Goal: Task Accomplishment & Management: Complete application form

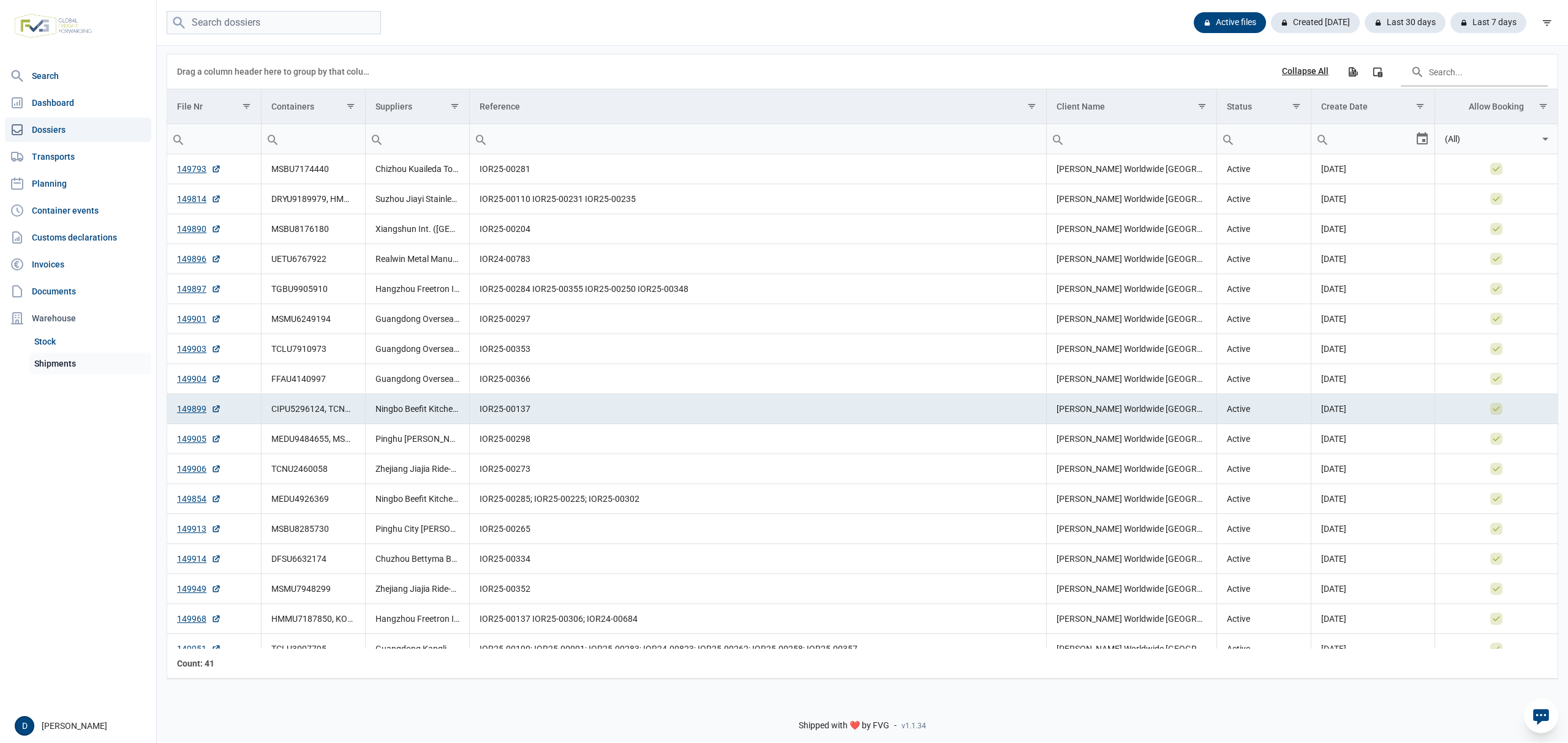
click at [64, 350] on link "Stock" at bounding box center [90, 341] width 122 height 22
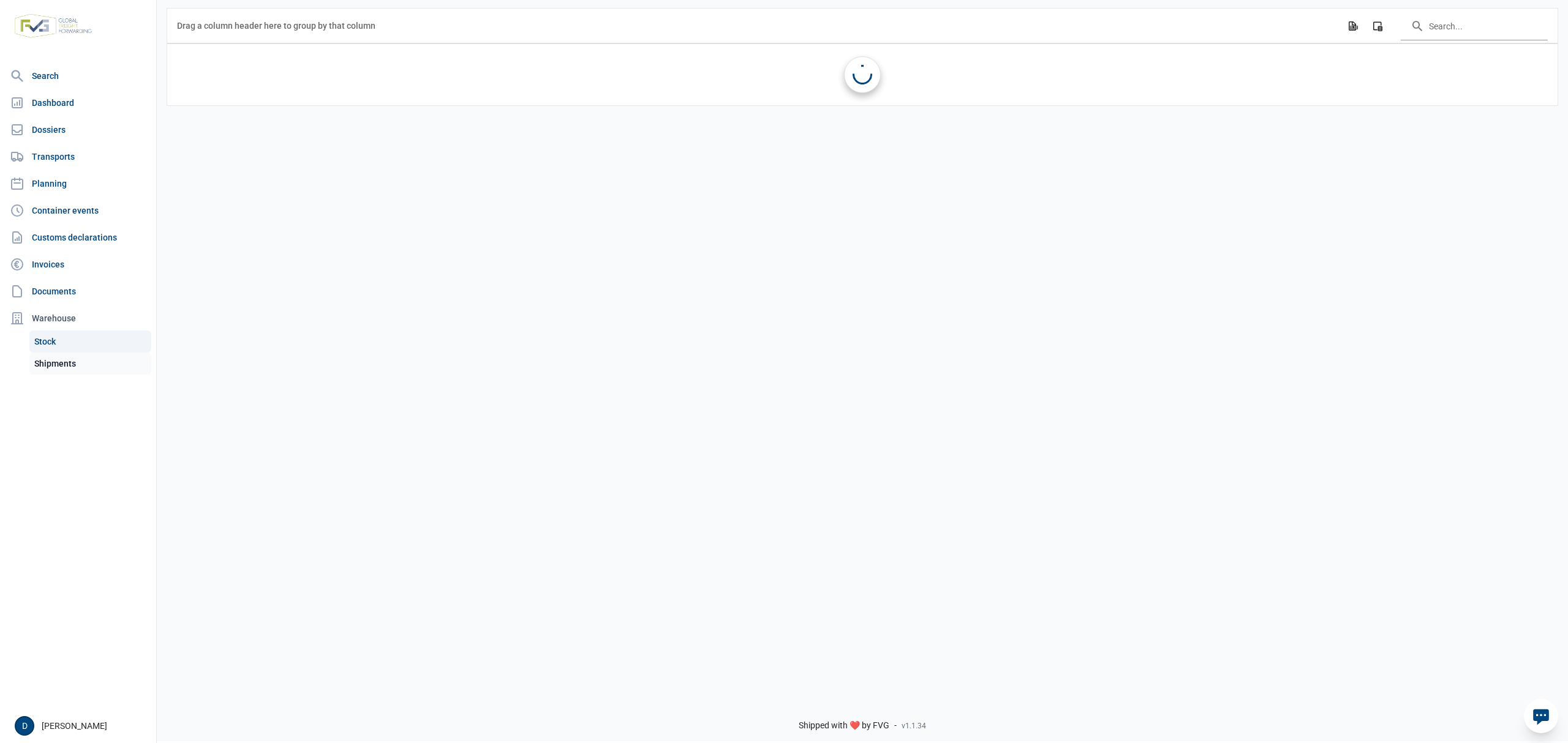
click at [67, 363] on link "Shipments" at bounding box center [90, 363] width 122 height 22
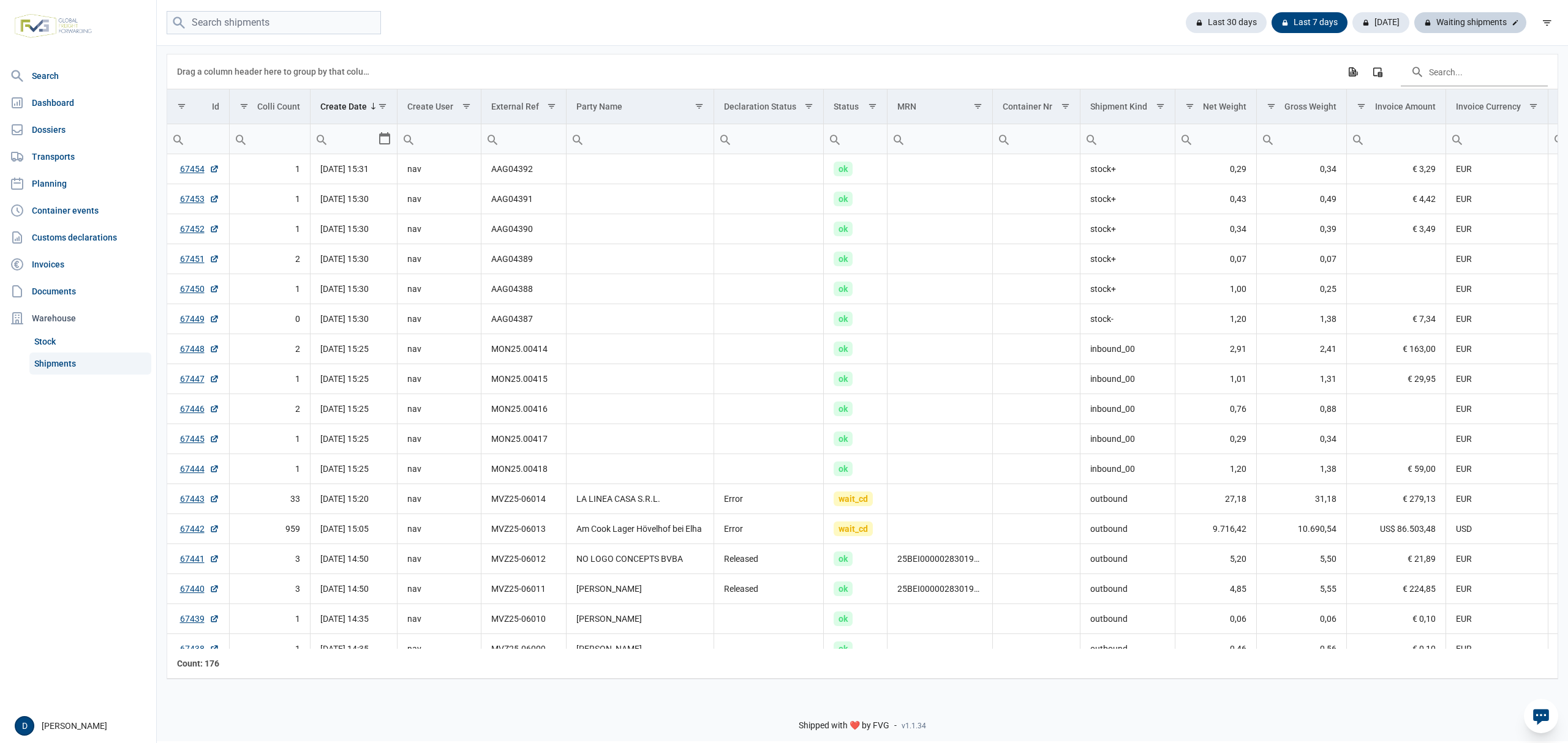
click at [1463, 21] on div "Waiting shipments" at bounding box center [1469, 22] width 112 height 21
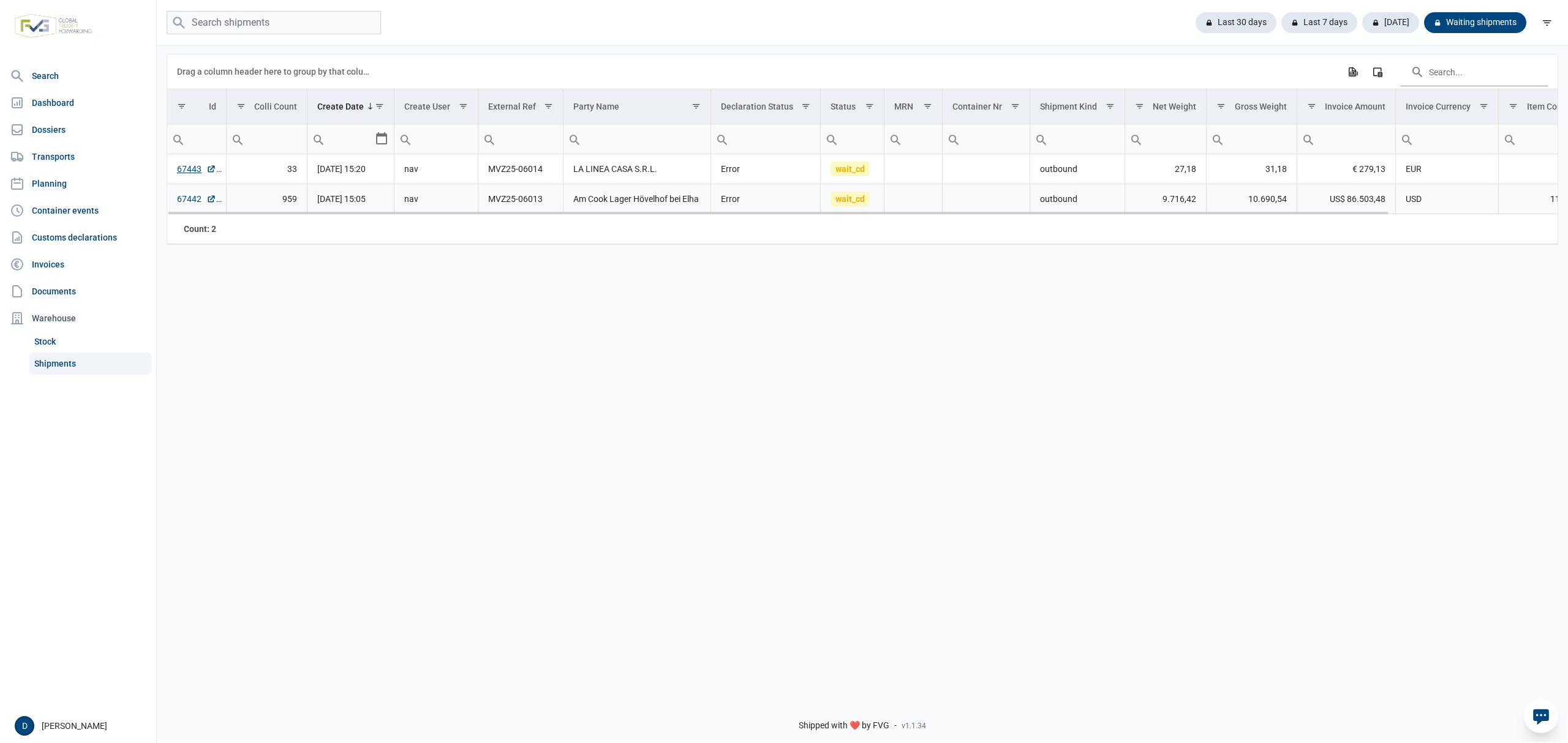
click at [191, 201] on link "67442" at bounding box center [196, 199] width 39 height 12
click at [190, 172] on link "67443" at bounding box center [196, 169] width 39 height 12
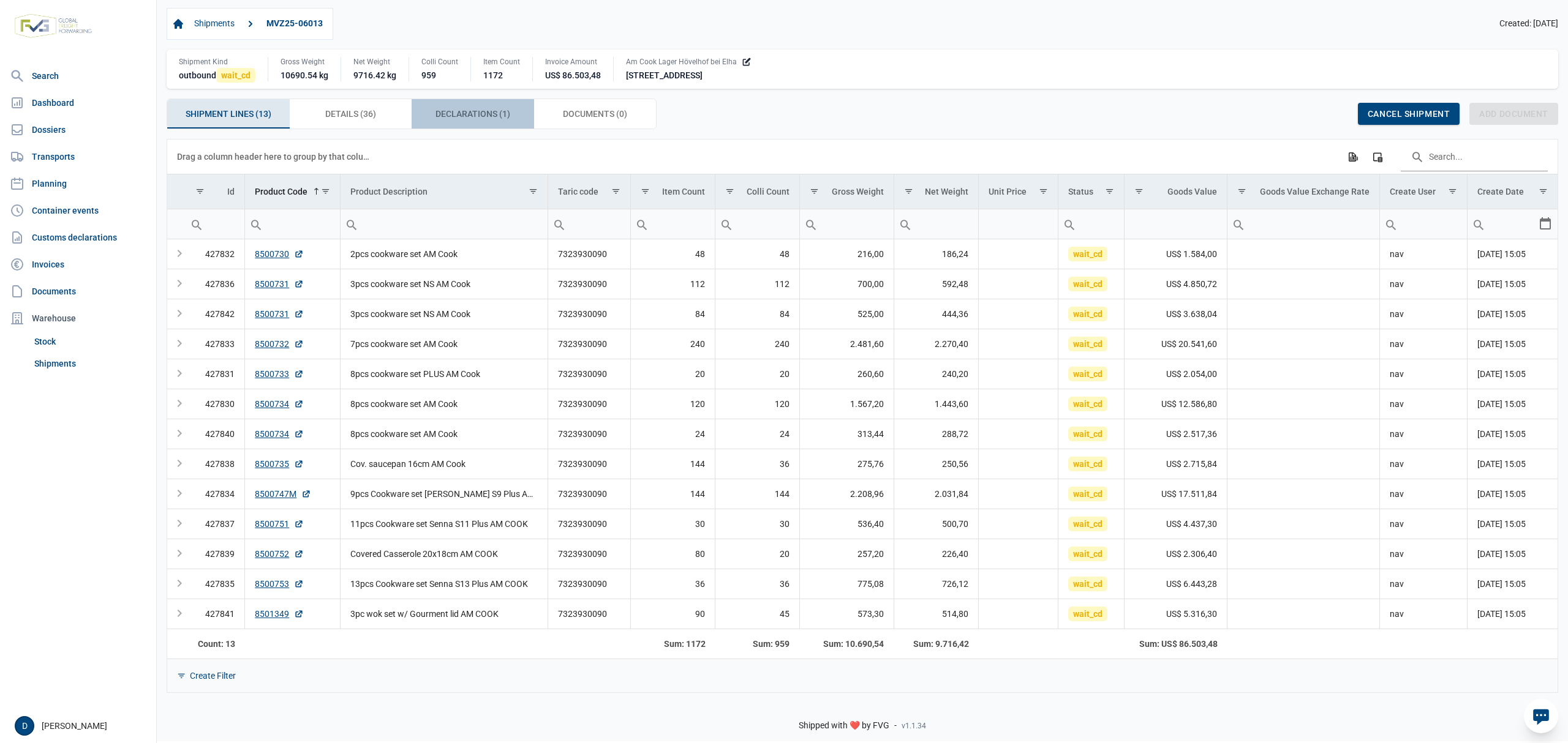
click at [483, 119] on span "Declarations (1) Declarations (1)" at bounding box center [472, 114] width 75 height 15
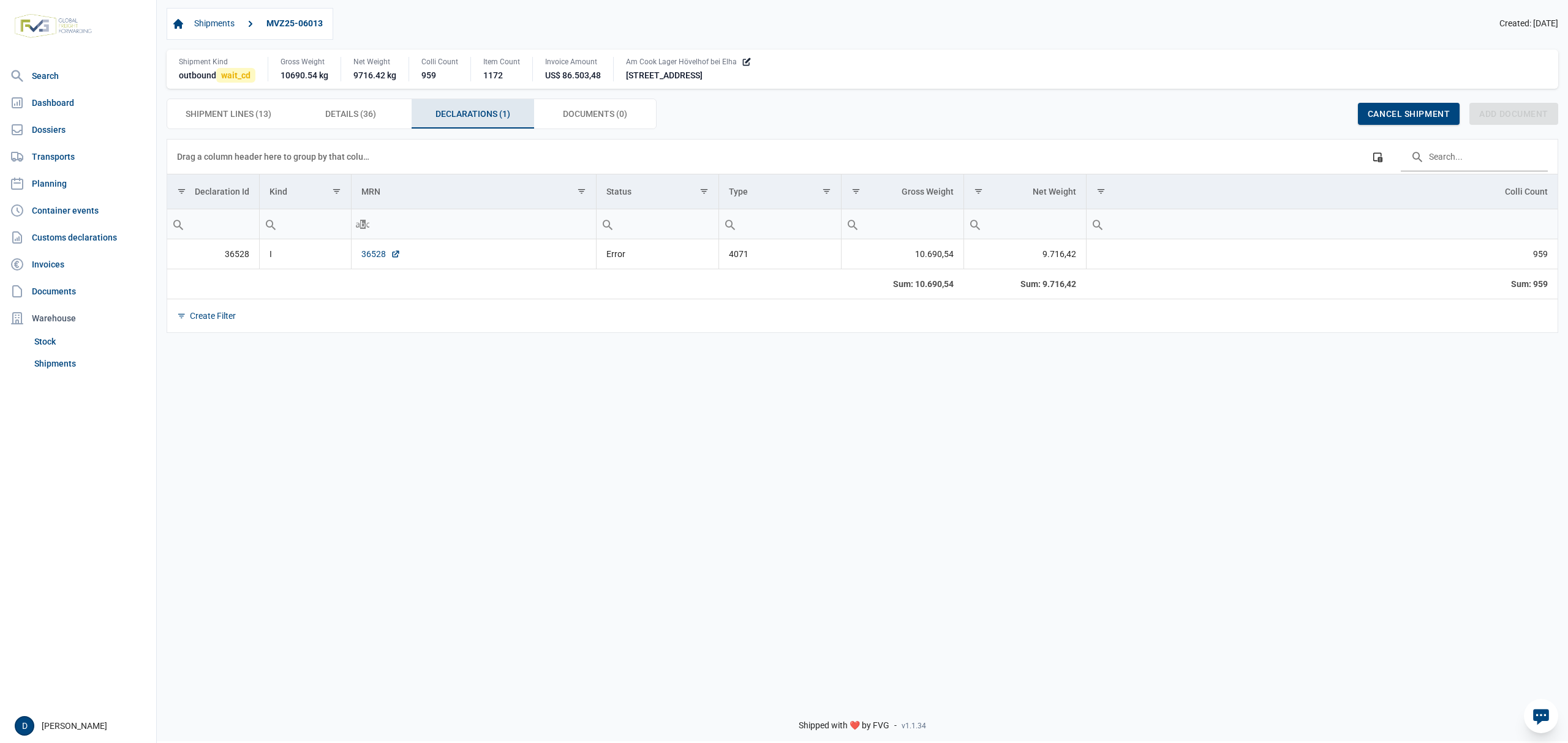
click at [375, 254] on link "36528" at bounding box center [380, 254] width 39 height 12
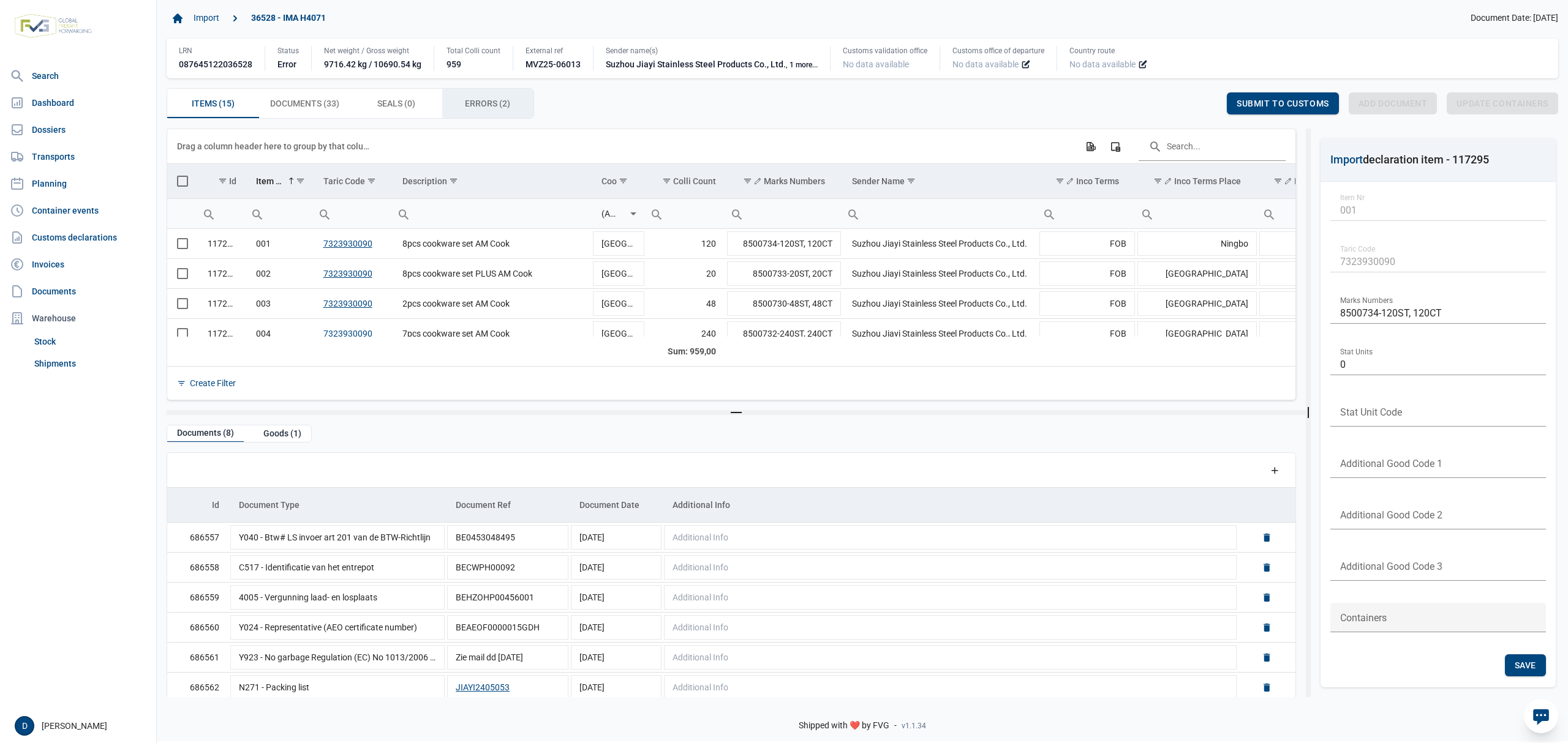
click at [466, 106] on span "Errors (2) Errors (2)" at bounding box center [488, 103] width 45 height 15
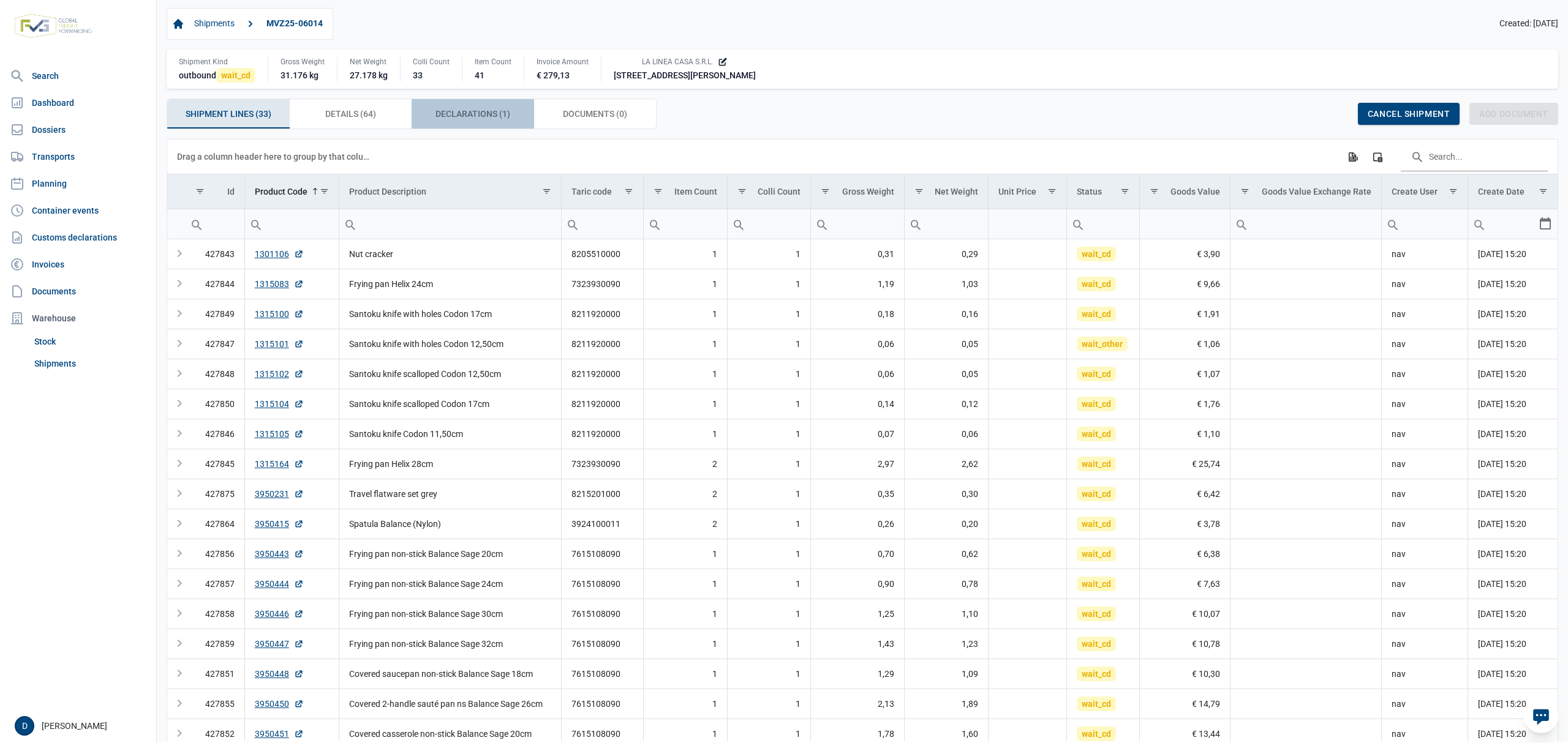
click at [484, 115] on span "Declarations (1) Declarations (1)" at bounding box center [472, 114] width 75 height 15
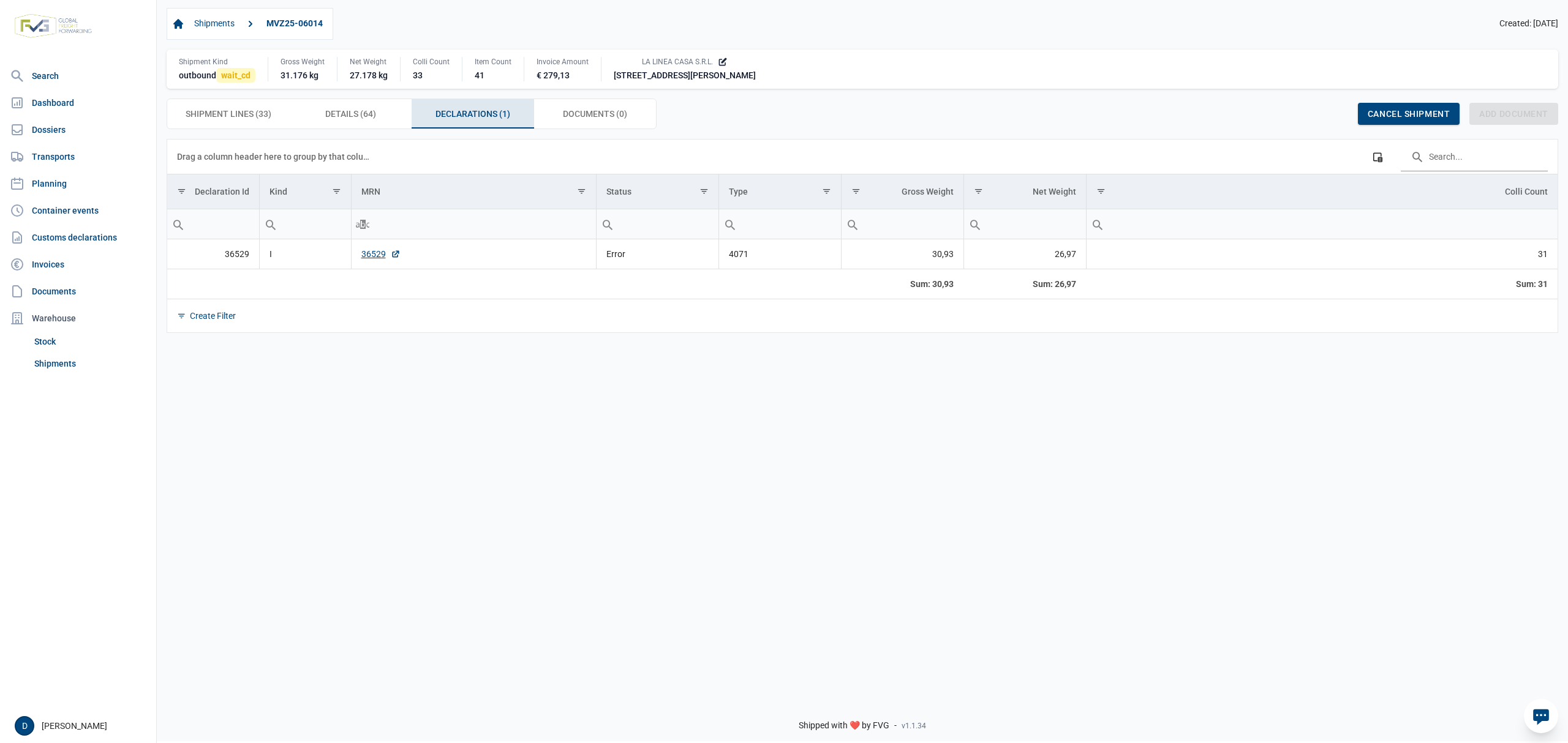
click at [369, 246] on td "36529" at bounding box center [474, 254] width 245 height 30
click at [371, 250] on link "36529" at bounding box center [380, 254] width 39 height 12
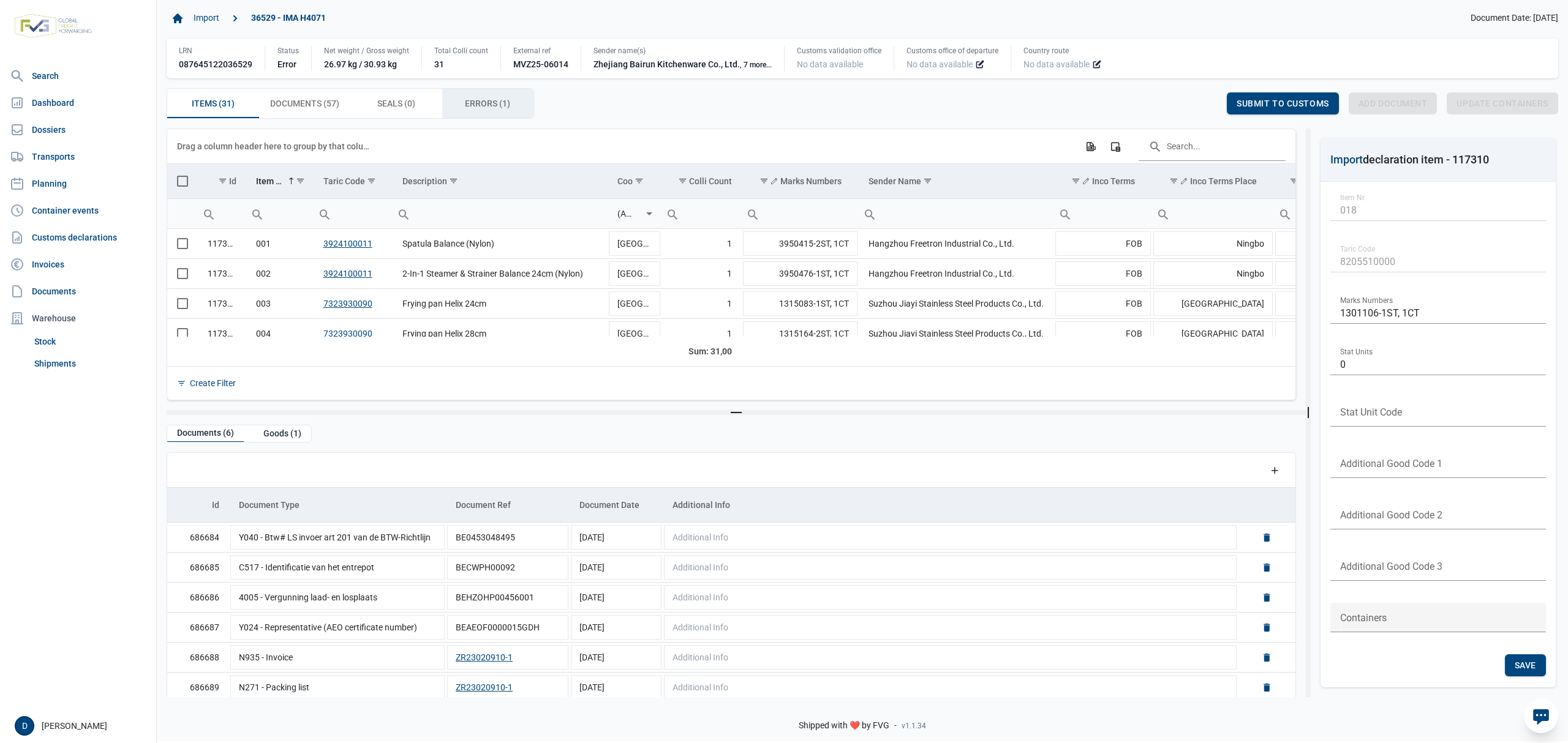
click at [490, 99] on span "Errors (1) Errors (1)" at bounding box center [488, 103] width 45 height 15
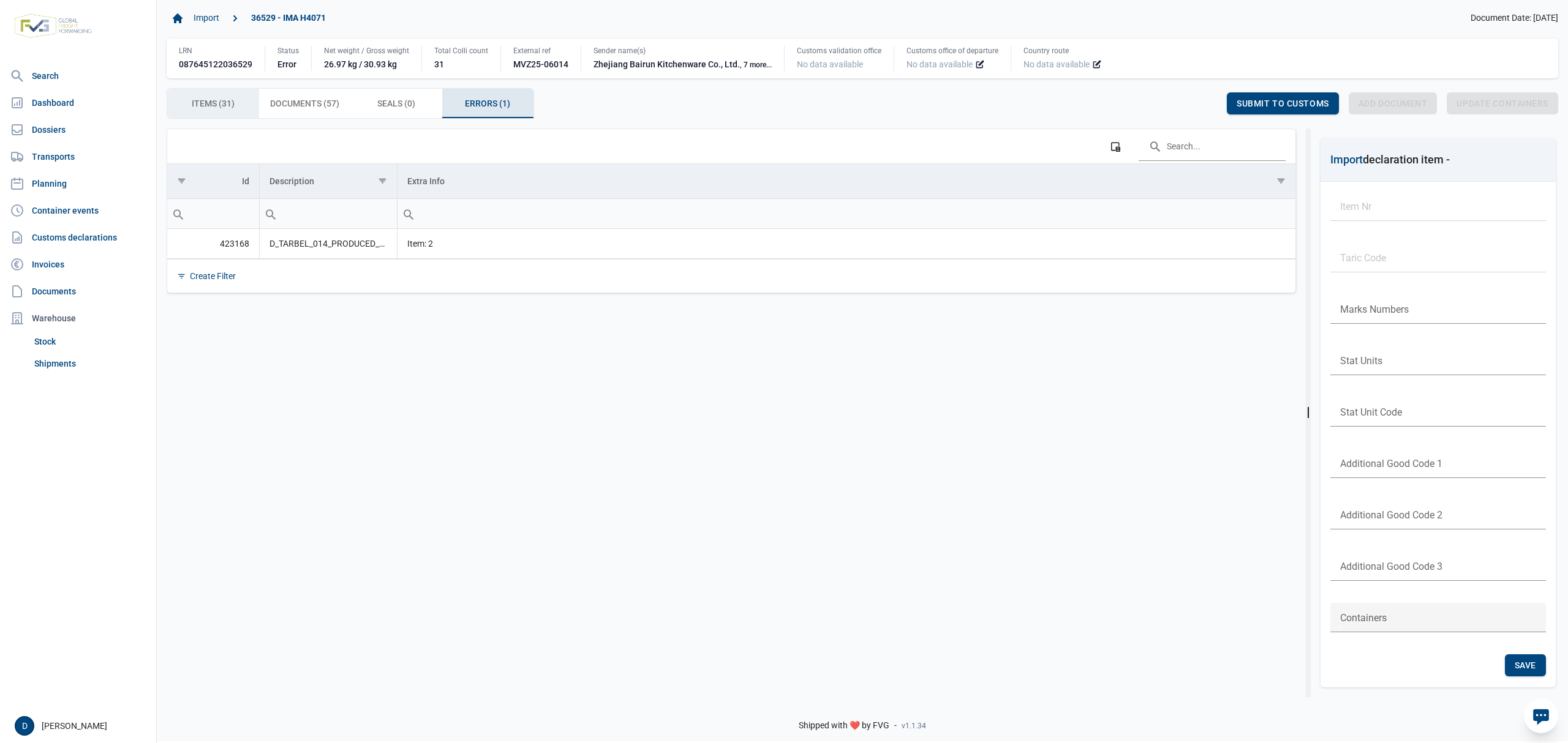
click at [221, 105] on span "Items (31) Items (31)" at bounding box center [213, 103] width 43 height 15
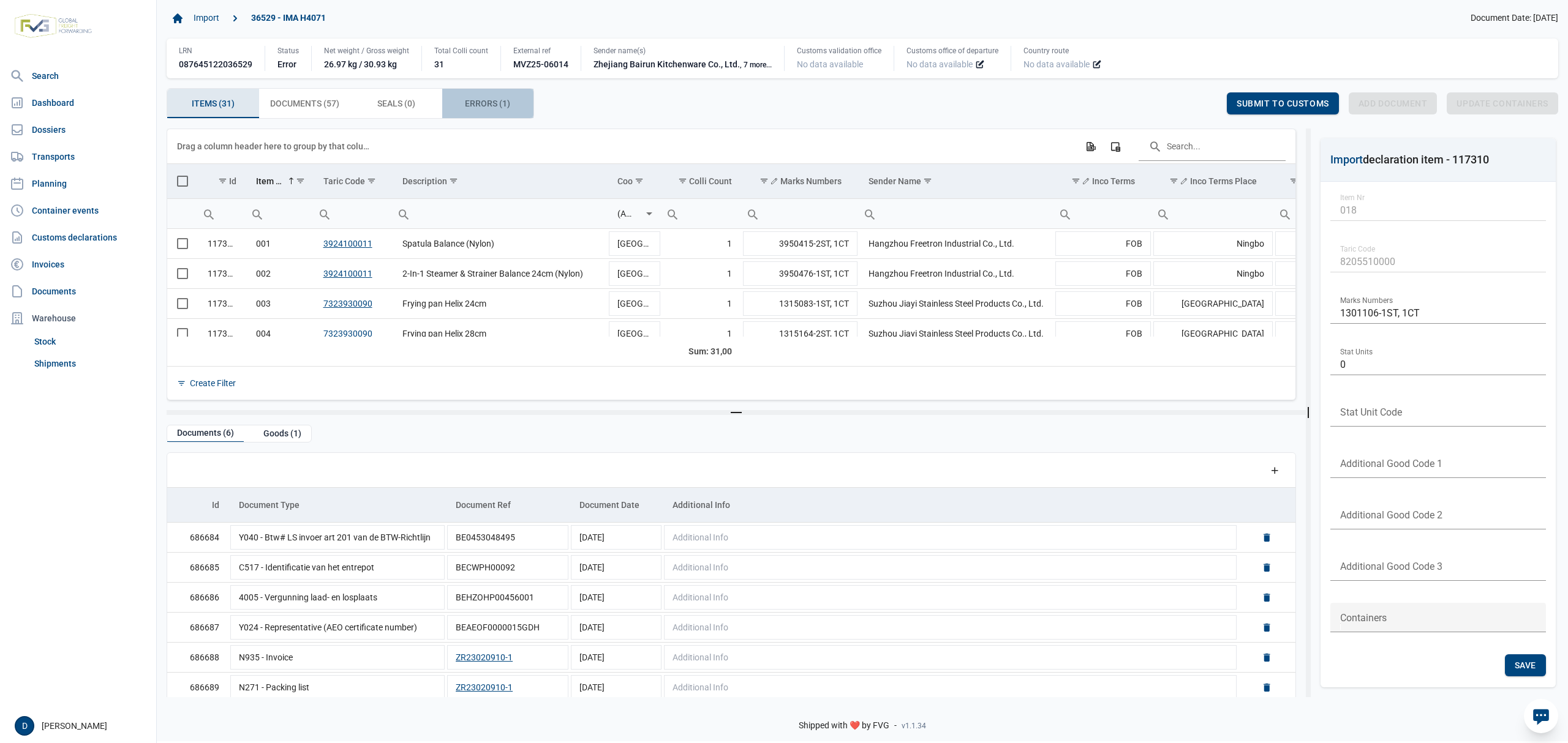
click at [493, 104] on span "Errors (1) Errors (1)" at bounding box center [488, 103] width 45 height 15
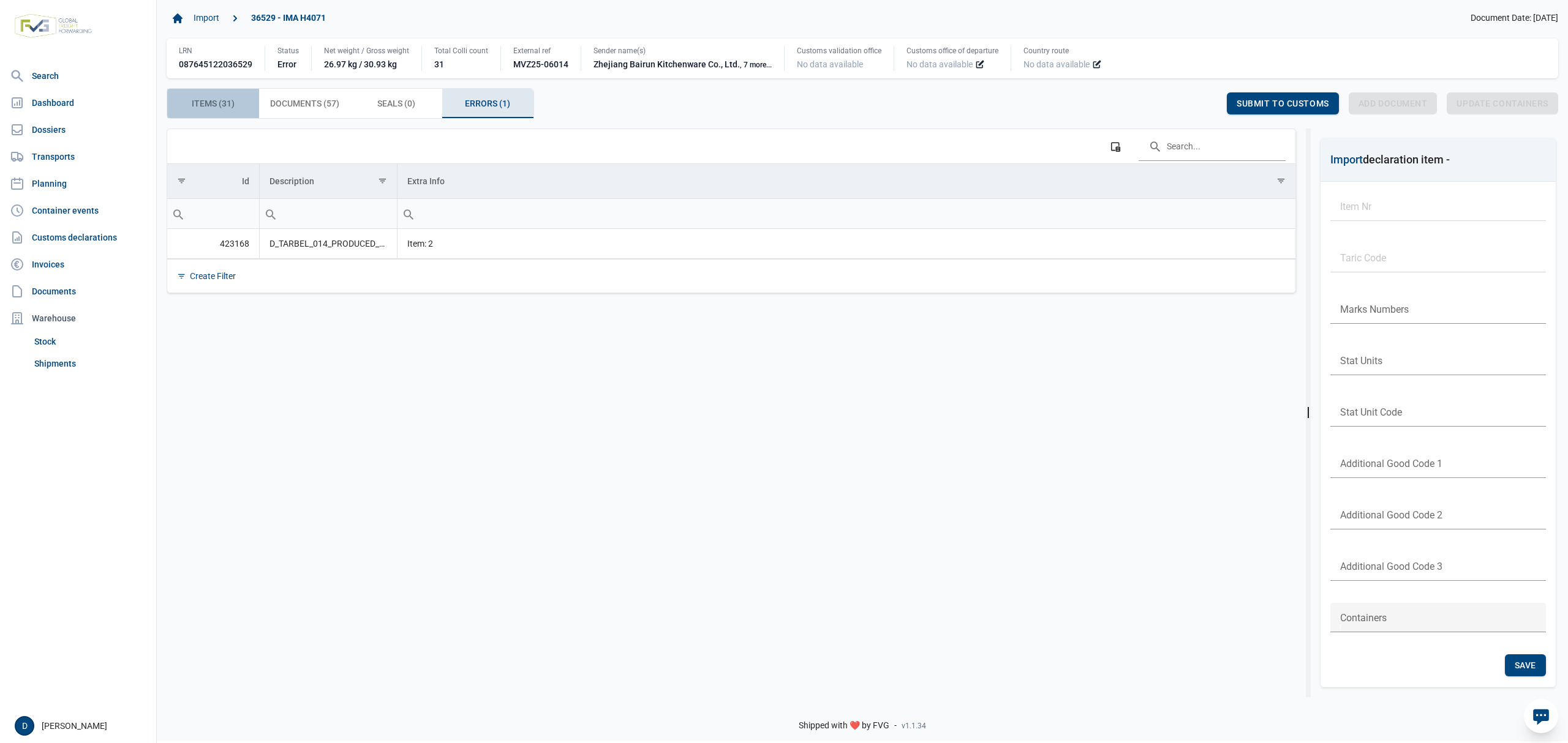
click at [221, 101] on span "Items (31) Items (31)" at bounding box center [213, 103] width 43 height 15
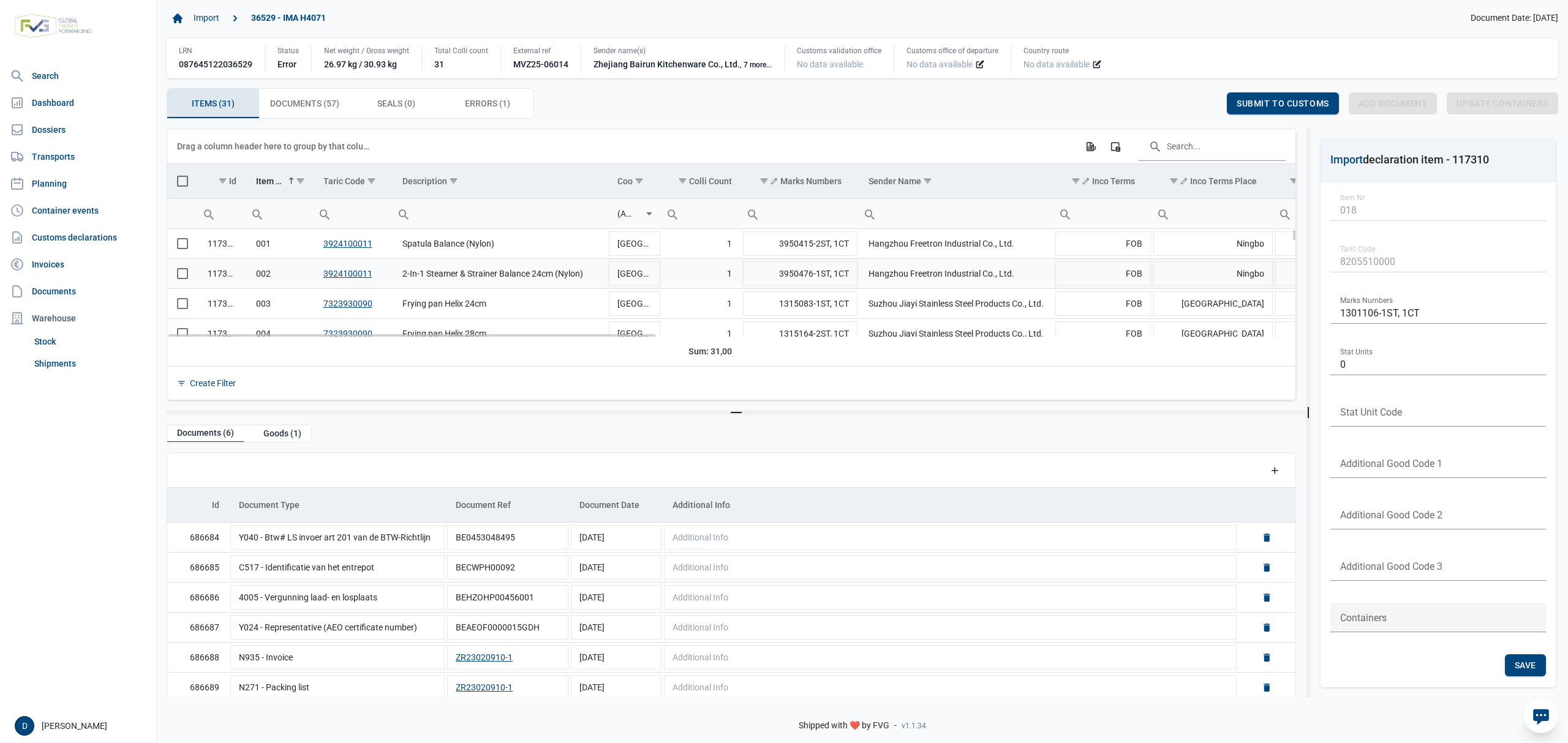
click at [180, 277] on span "Select row" at bounding box center [182, 273] width 11 height 11
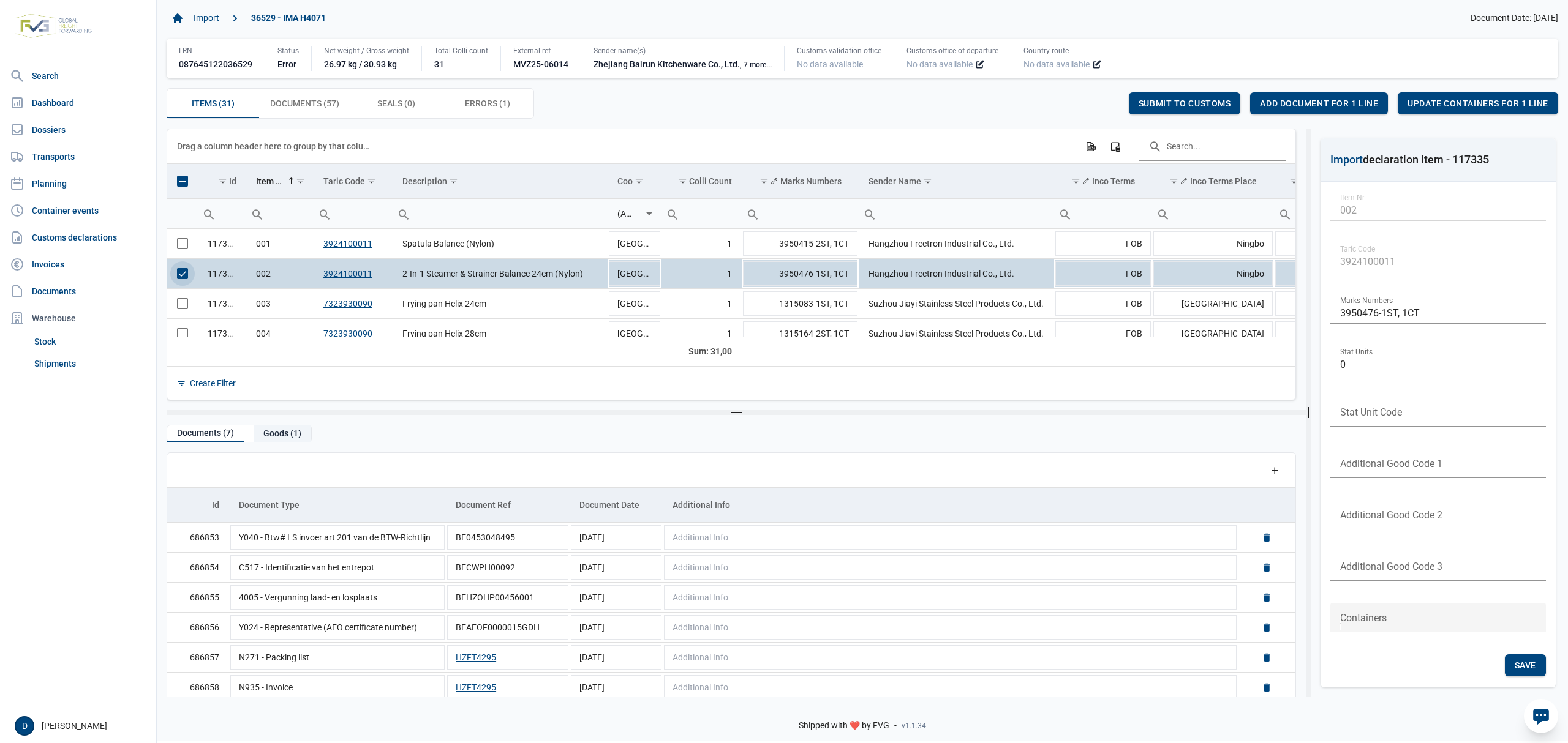
click at [280, 434] on div "Goods (1)" at bounding box center [282, 433] width 58 height 17
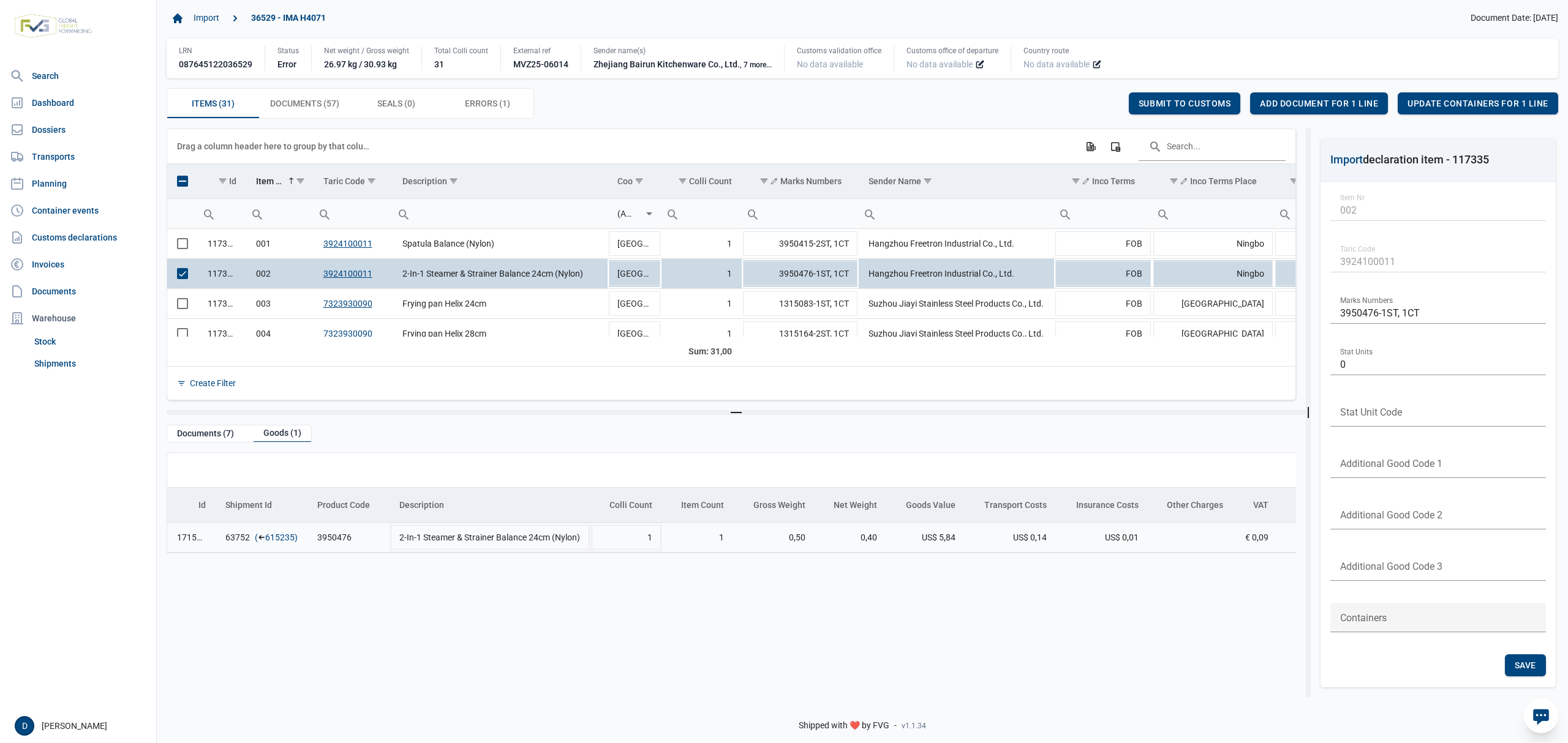
click at [275, 537] on link "615235" at bounding box center [280, 537] width 29 height 12
click at [1319, 101] on span "Add document for 1 line" at bounding box center [1319, 103] width 118 height 10
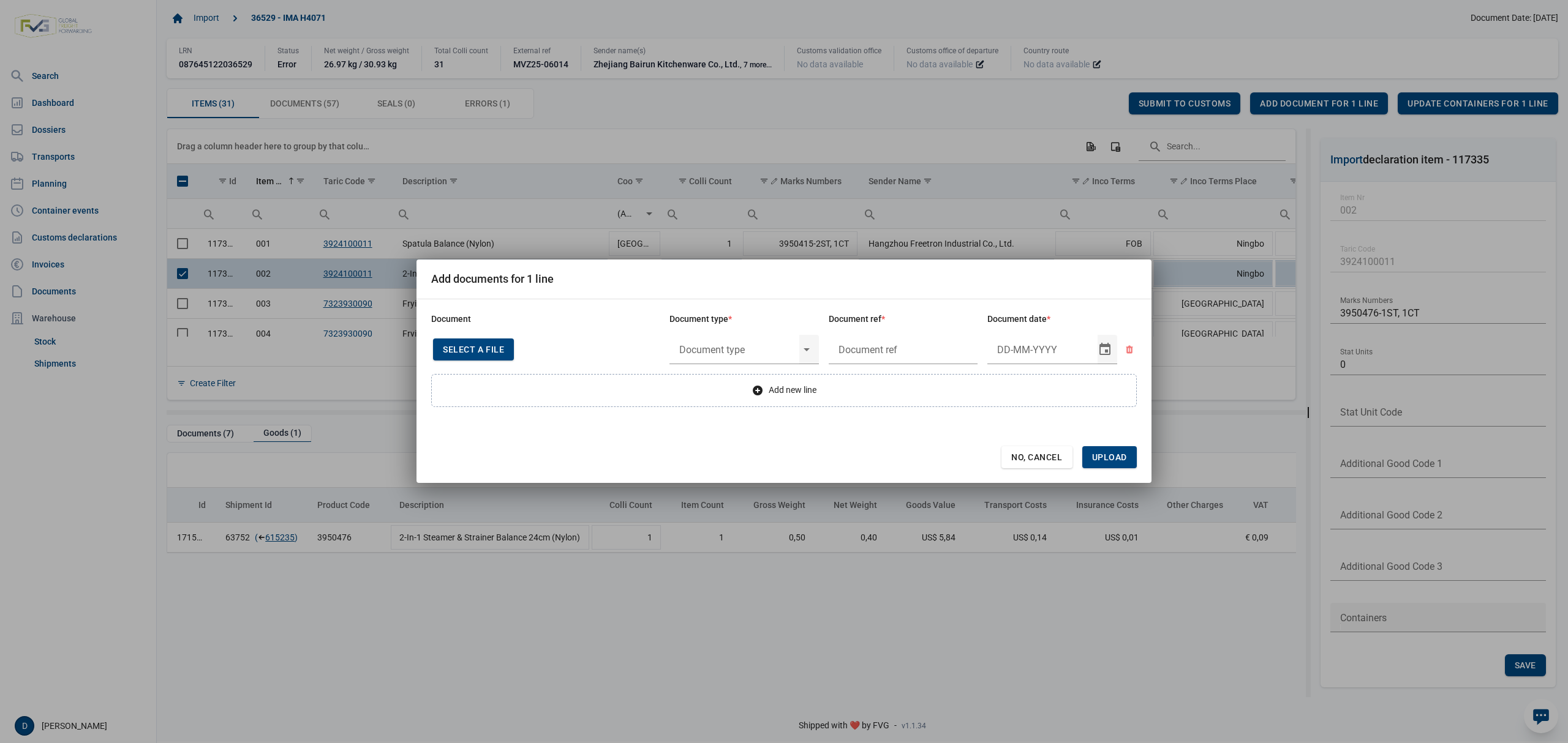
click at [462, 352] on span "Select a file" at bounding box center [473, 349] width 61 height 10
type input "CHEDD.BE.2025.0002166"
click at [808, 349] on div "Select" at bounding box center [811, 350] width 15 height 32
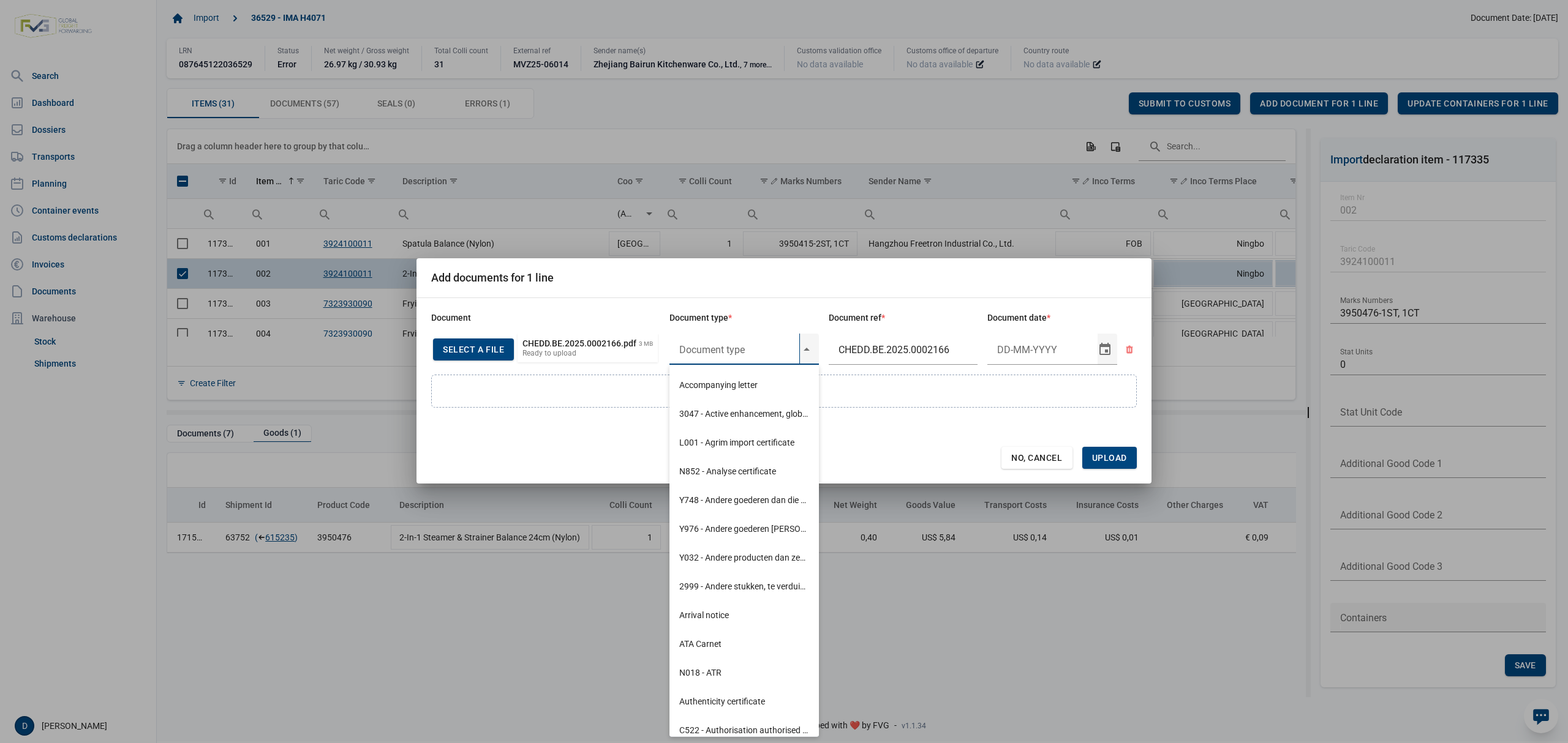
click at [766, 349] on input "text" at bounding box center [734, 350] width 130 height 32
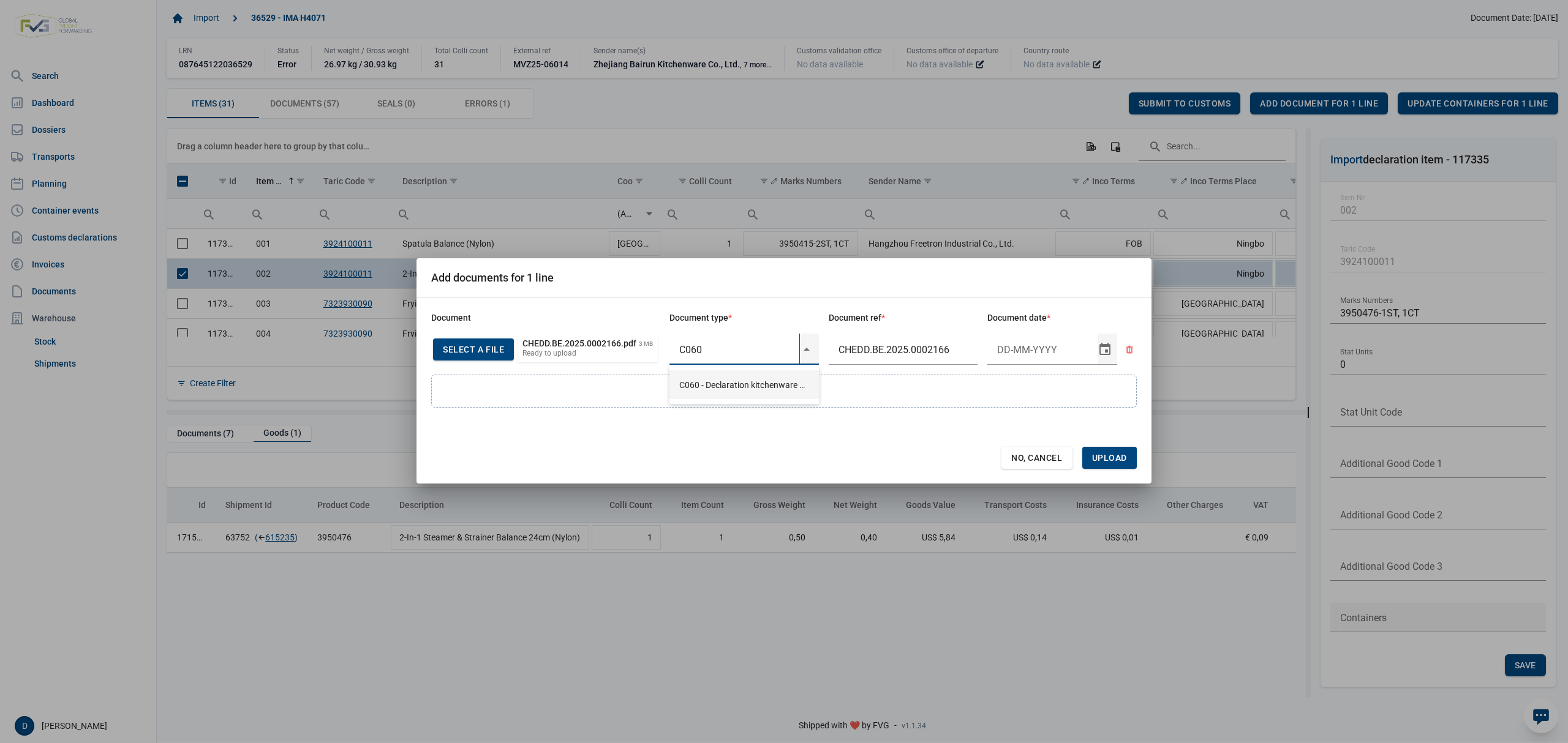
click at [726, 383] on div "C060 - Declaration kitchenware ex CN of HK 284/2011" at bounding box center [744, 384] width 150 height 28
type input "C060 - Declaration kitchenware ex CN of HK 284/2011"
click at [1031, 350] on input "Document date" at bounding box center [1042, 350] width 110 height 32
type input "15-5-2025"
click at [1096, 458] on span "Upload" at bounding box center [1109, 458] width 35 height 10
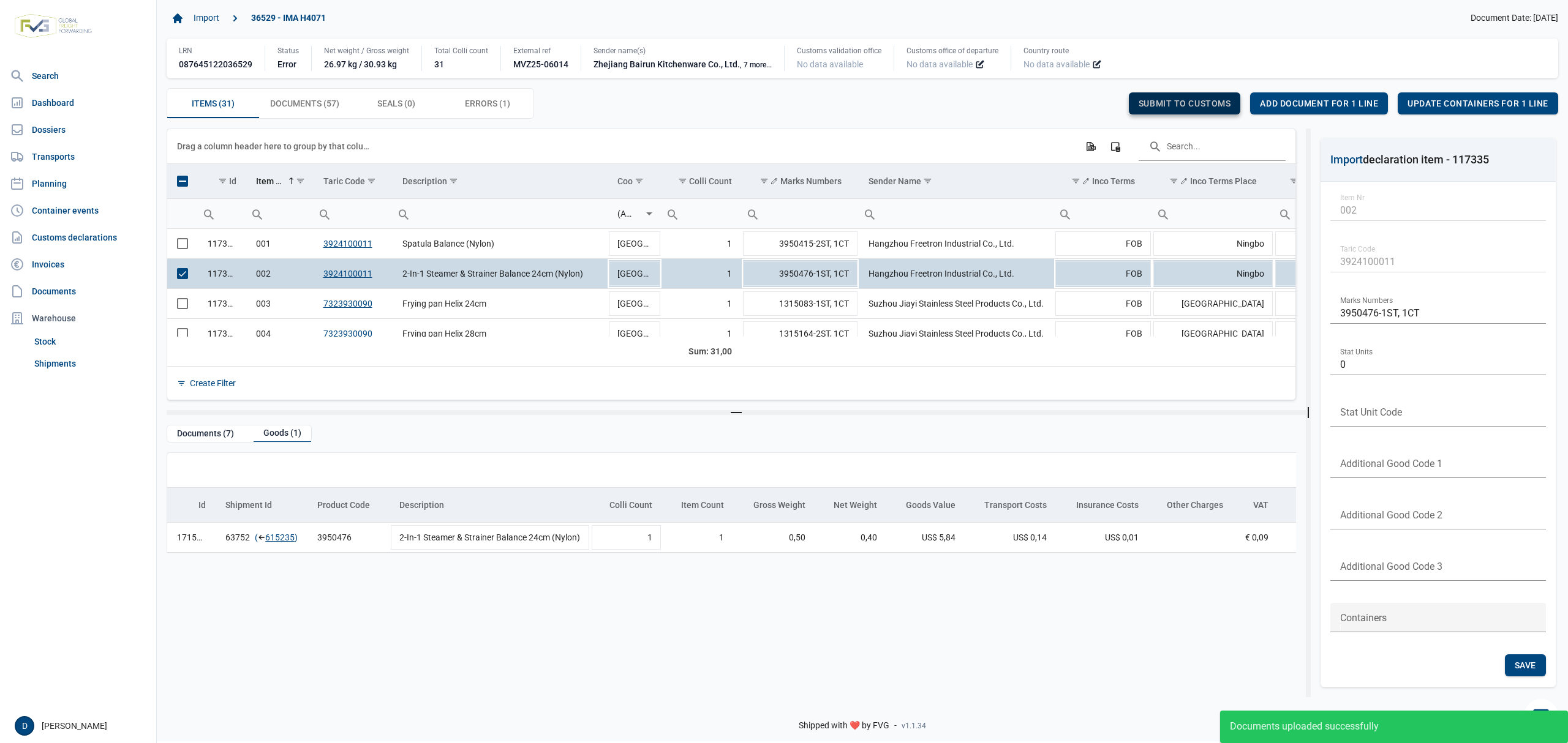
click at [1206, 95] on div "Submit to customs" at bounding box center [1184, 103] width 112 height 22
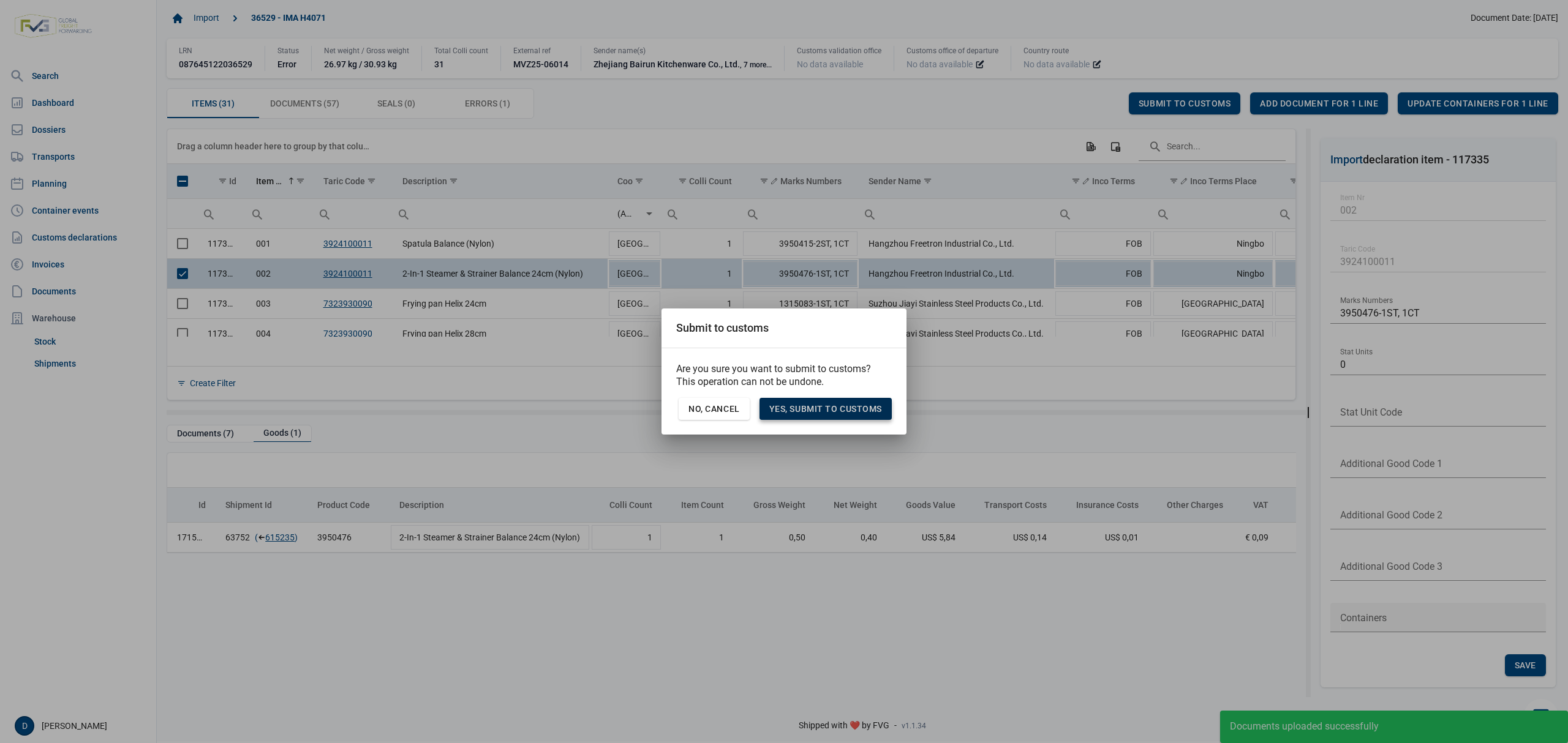
click at [849, 405] on span "Yes, Submit to customs" at bounding box center [825, 409] width 113 height 10
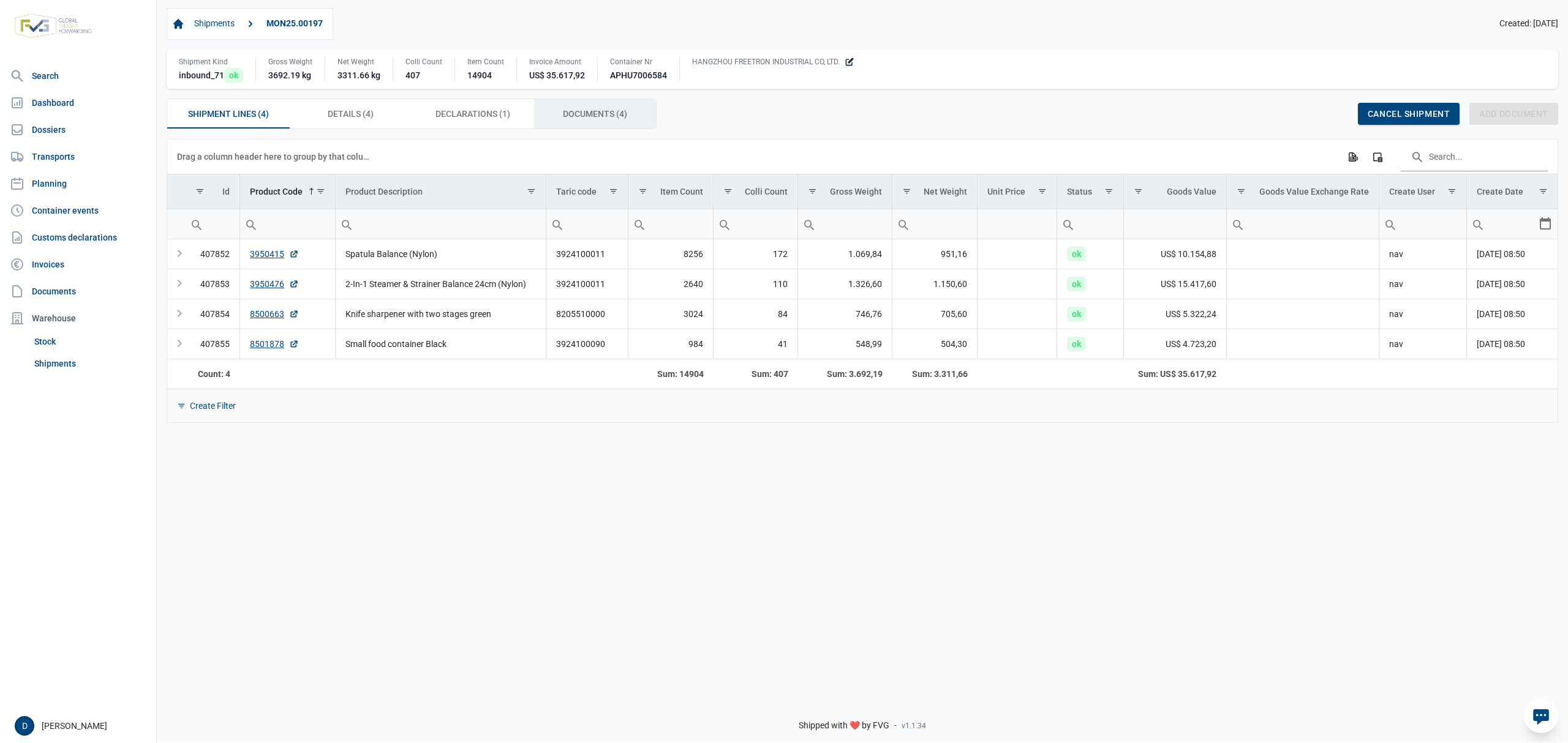
click at [599, 113] on span "Documents (4) Documents (4)" at bounding box center [595, 114] width 64 height 15
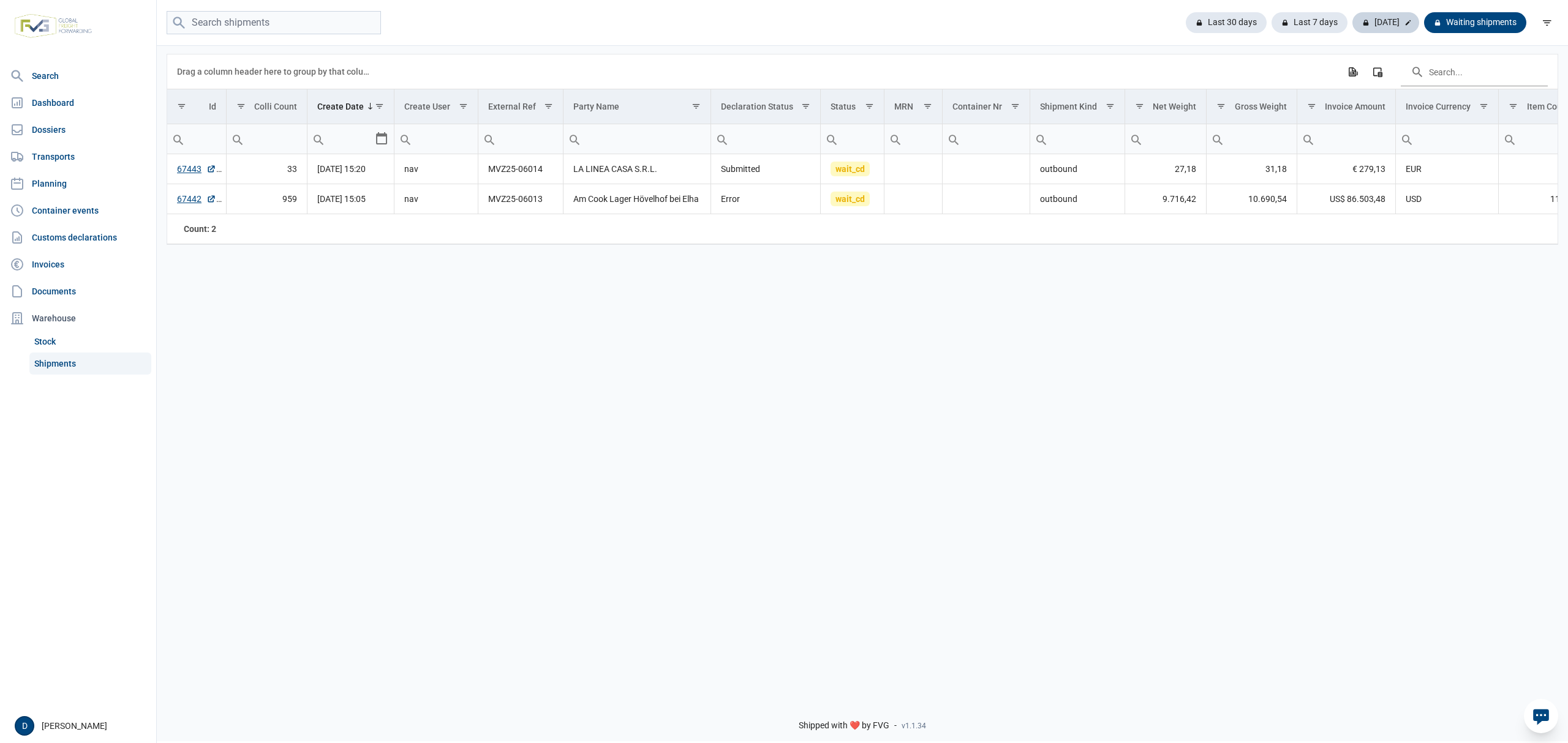
click at [1395, 21] on div "[DATE]" at bounding box center [1385, 22] width 67 height 21
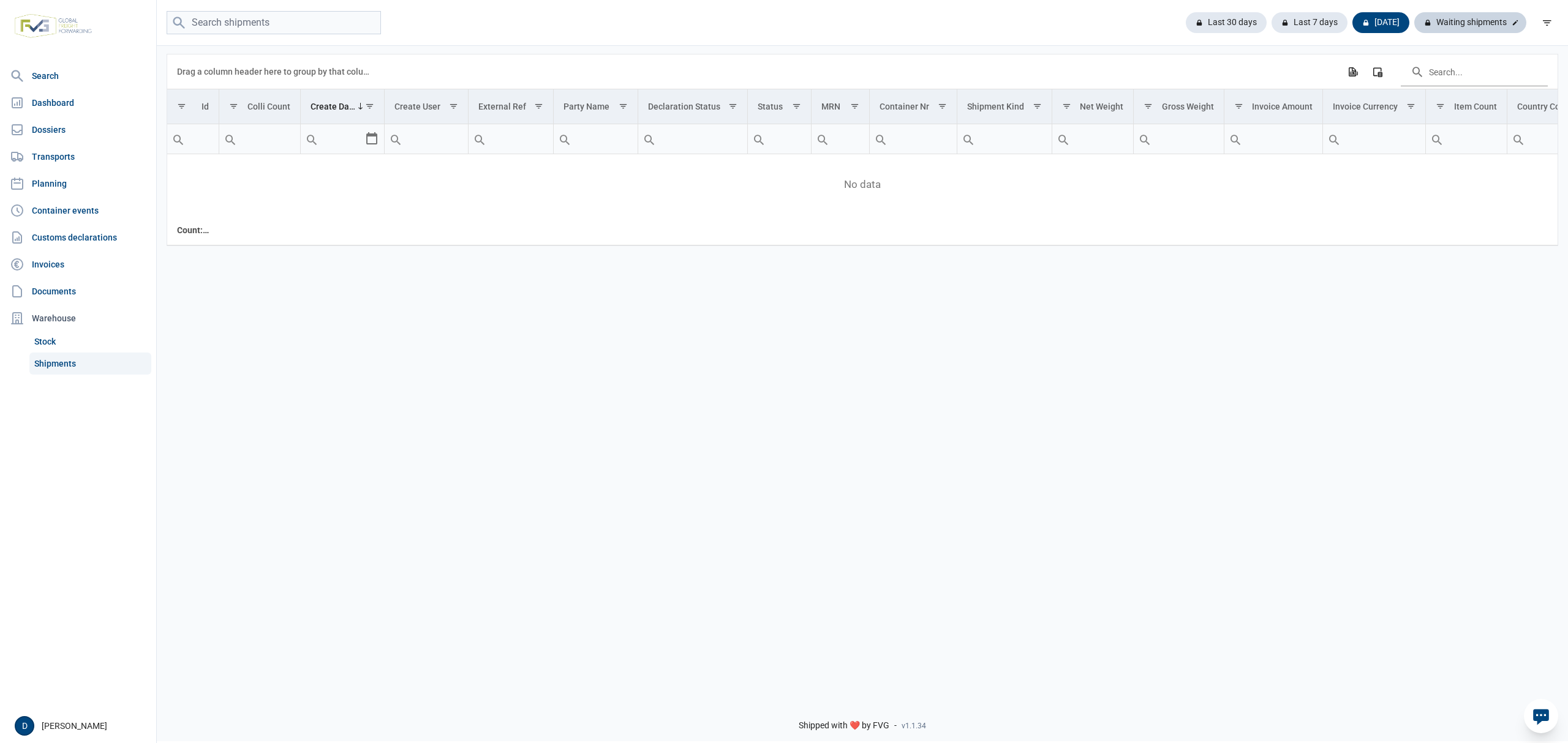
click at [1486, 19] on div "Waiting shipments" at bounding box center [1469, 22] width 112 height 21
